Goal: Navigation & Orientation: Find specific page/section

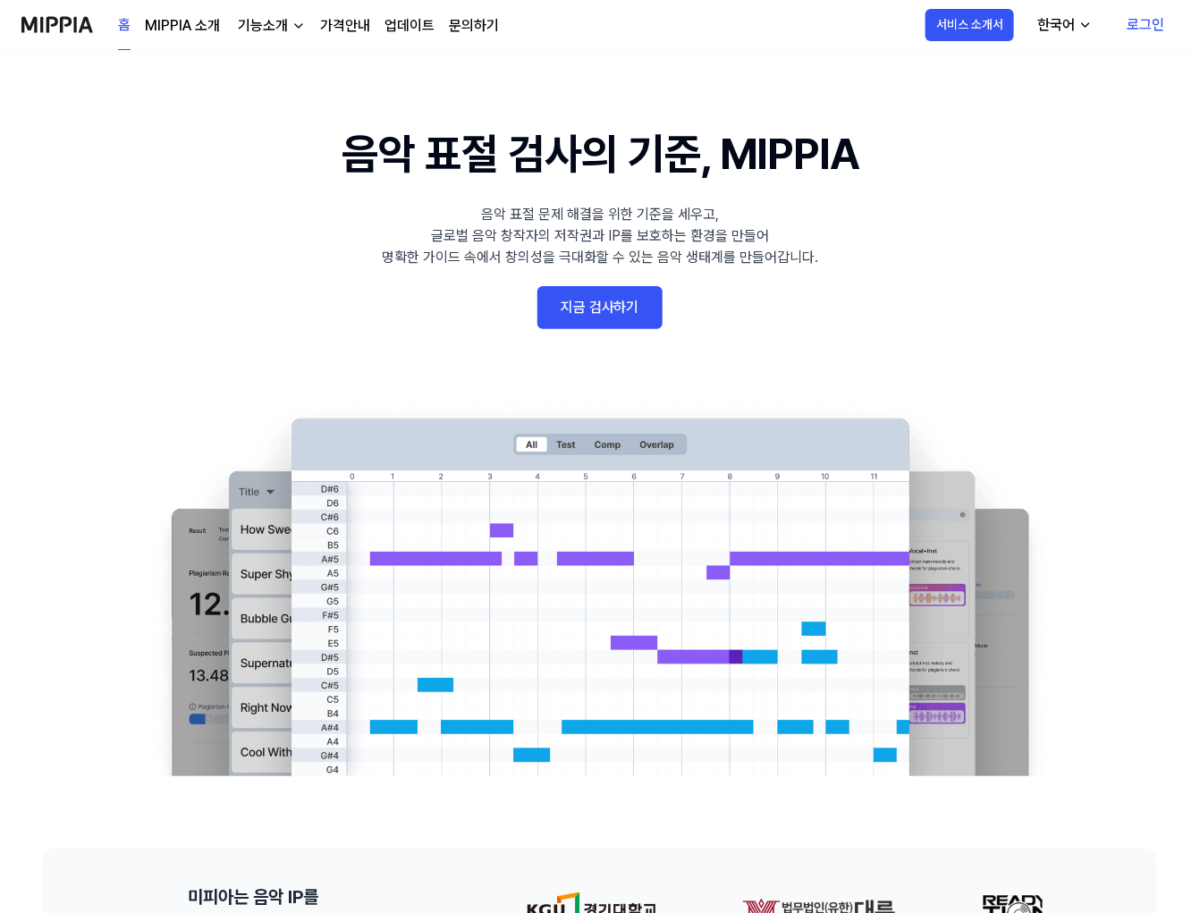
click at [148, 25] on link "MIPPIA 소개" at bounding box center [182, 25] width 75 height 21
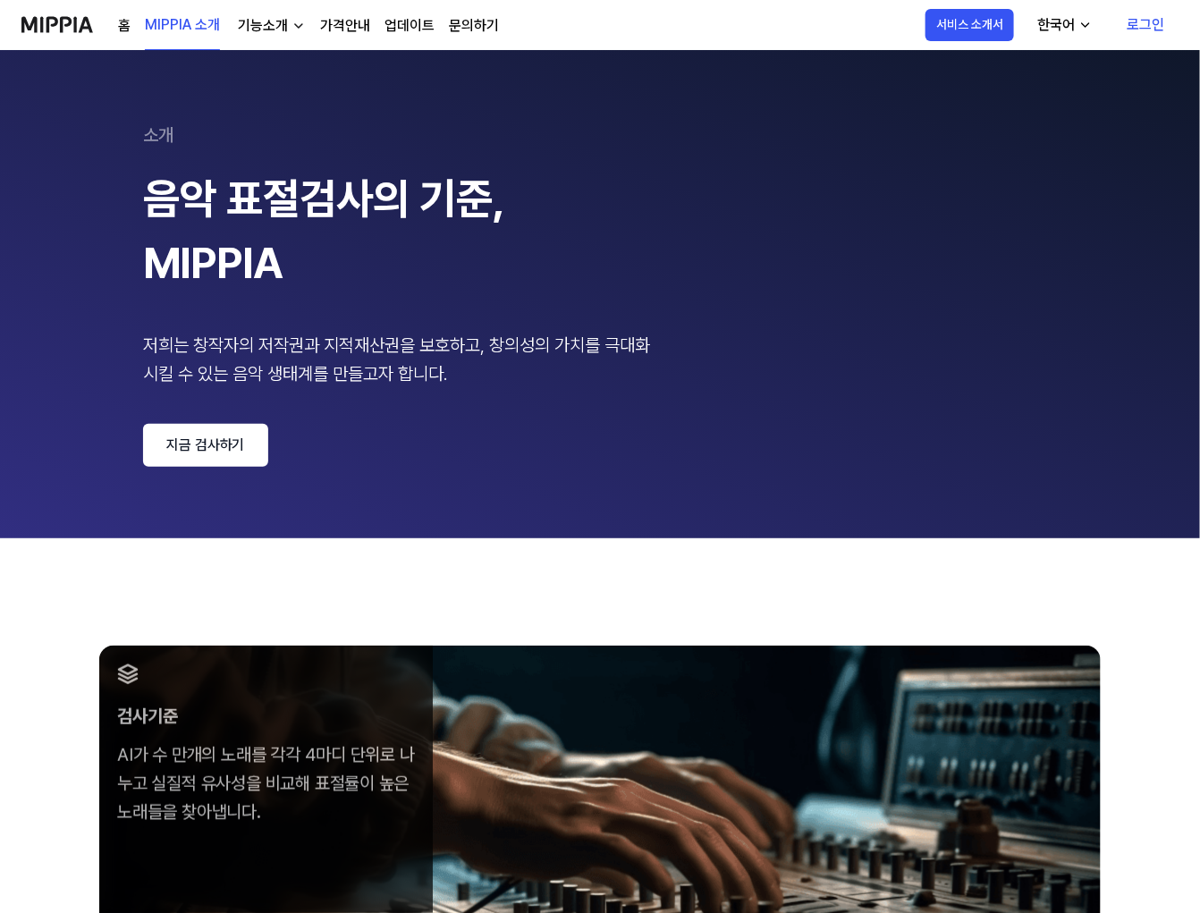
click at [105, 25] on div "홈 MIPPIA 소개 기능소개 가격안내 업데이트 문의하기 MIPPIA 소개" at bounding box center [260, 24] width 478 height 49
click at [116, 23] on div "홈 MIPPIA 소개 기능소개 가격안내 업데이트 문의하기 MIPPIA 소개" at bounding box center [260, 24] width 478 height 49
click at [122, 24] on link "홈" at bounding box center [124, 25] width 13 height 21
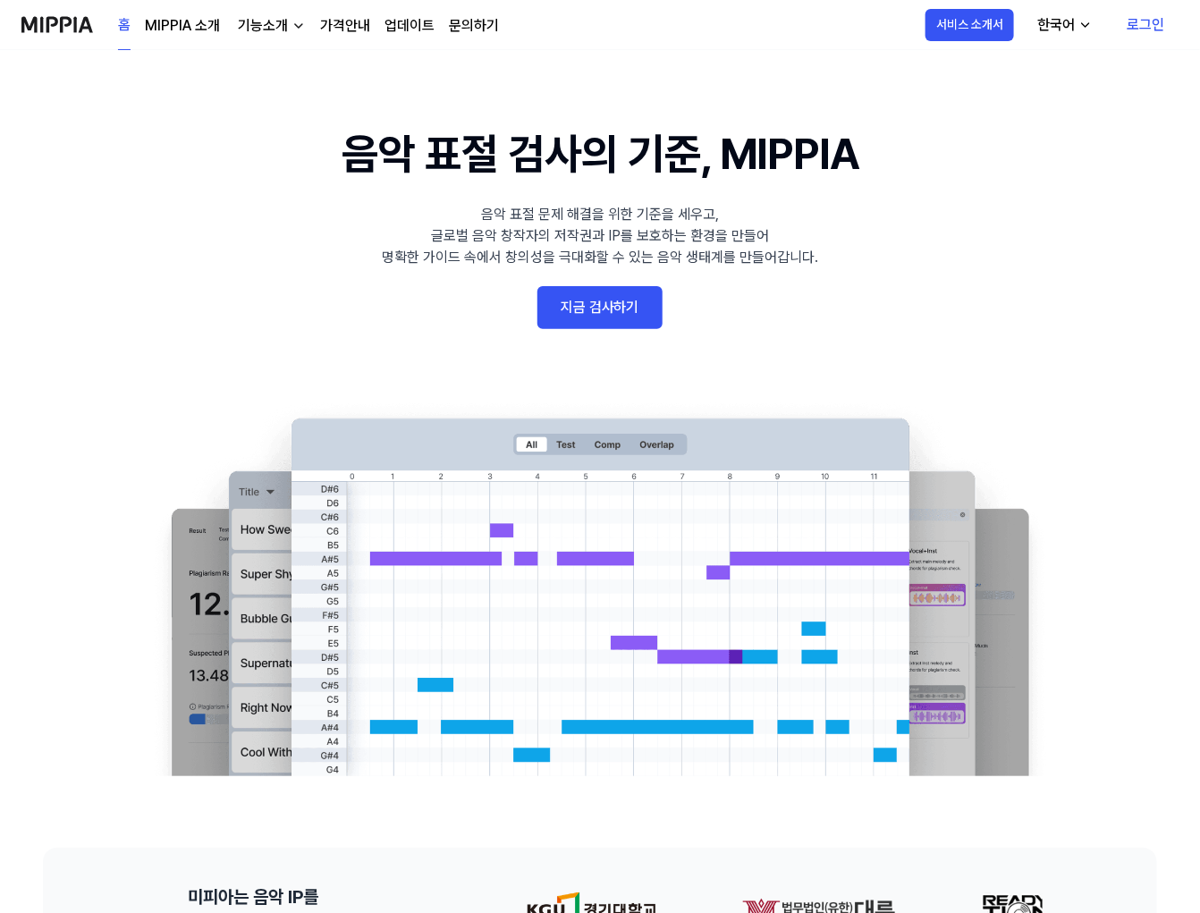
drag, startPoint x: 0, startPoint y: 24, endPoint x: 23, endPoint y: 36, distance: 26.0
click at [2, 30] on nav "홈 MIPPIA 소개 기능소개 가격안내 업데이트 문의하기 홈 서비스 소개서 한국어 로그인" at bounding box center [600, 25] width 1200 height 50
click at [25, 33] on img at bounding box center [57, 24] width 72 height 49
click at [1136, 18] on link "로그인" at bounding box center [1146, 25] width 66 height 50
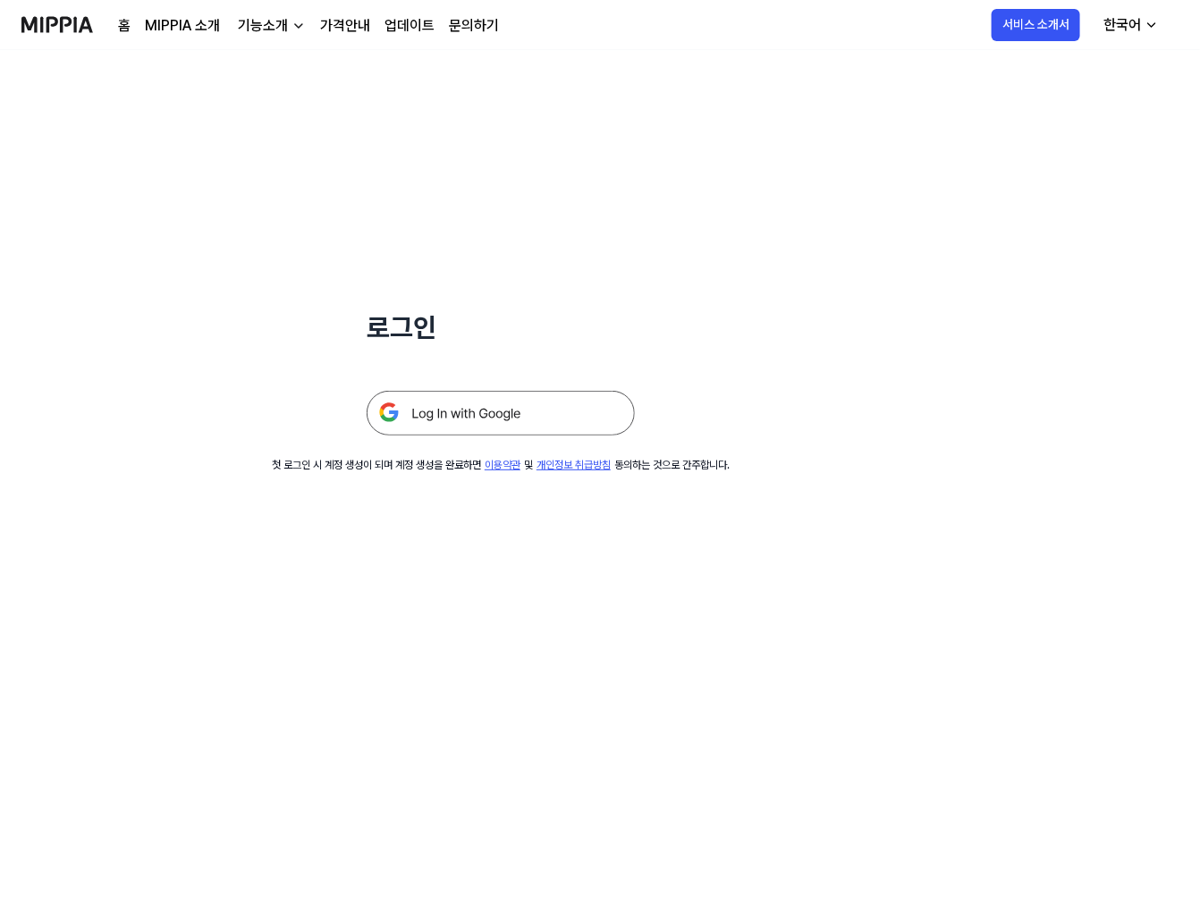
click at [976, 513] on div "로그인 첫 로그인 시 계정 생성이 되며 계정 생성을 완료하면 이용약관 및 개인정보 취급방침 동의하는 것으로 간주합니다." at bounding box center [600, 481] width 1200 height 863
click at [144, 145] on div "로그인 첫 로그인 시 계정 생성이 되며 계정 생성을 완료하면 이용약관 및 개인정보 취급방침 동의하는 것으로 간주합니다." at bounding box center [501, 261] width 1002 height 423
